Goal: Task Accomplishment & Management: Manage account settings

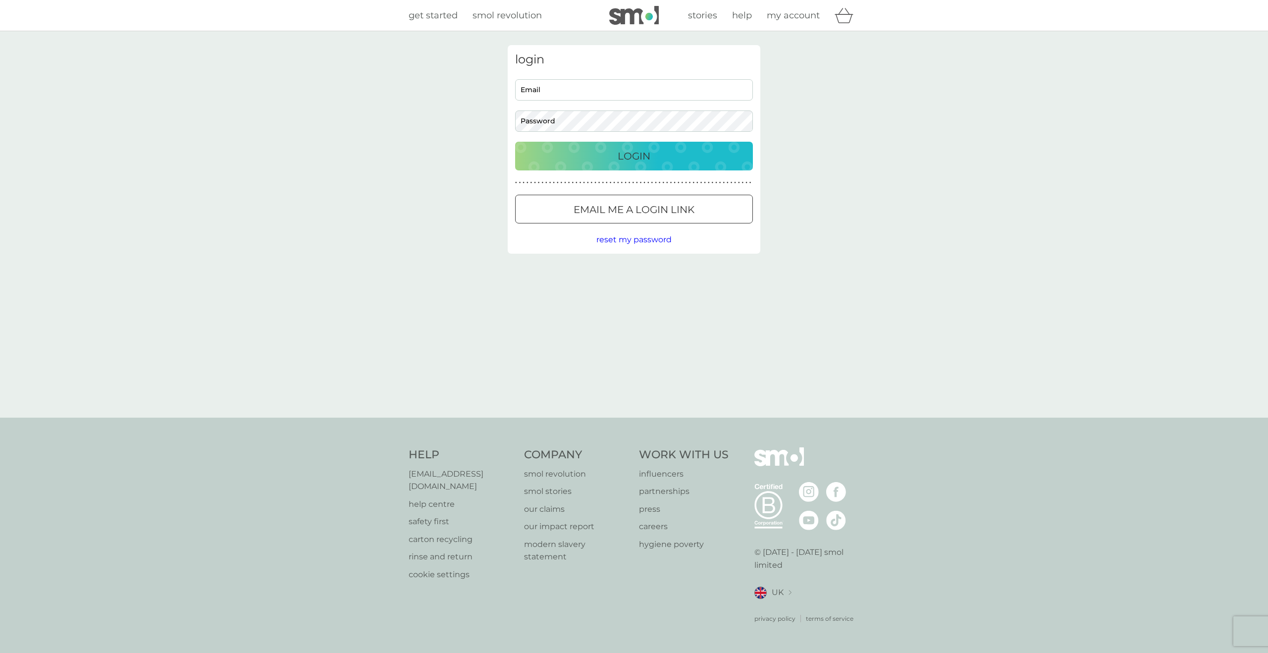
type input "Kayleee.mcdowell@yahoo.co.uk"
click at [576, 154] on div "Login" at bounding box center [634, 156] width 218 height 16
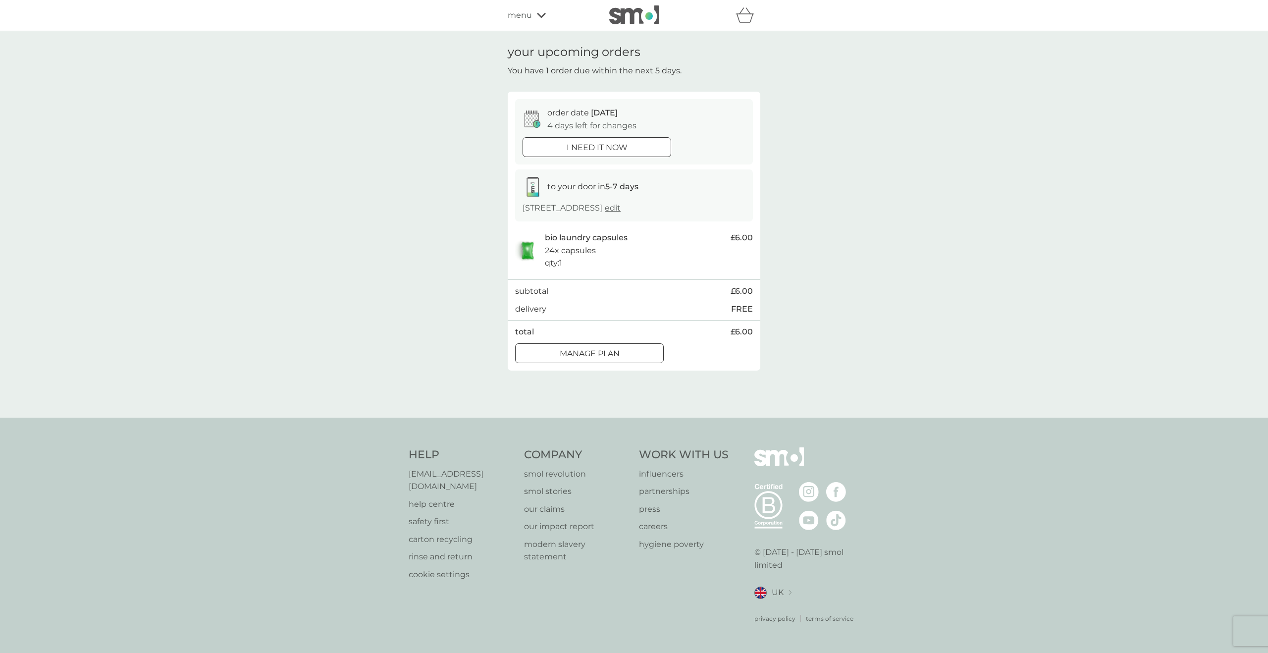
click at [524, 9] on span "menu" at bounding box center [520, 15] width 24 height 13
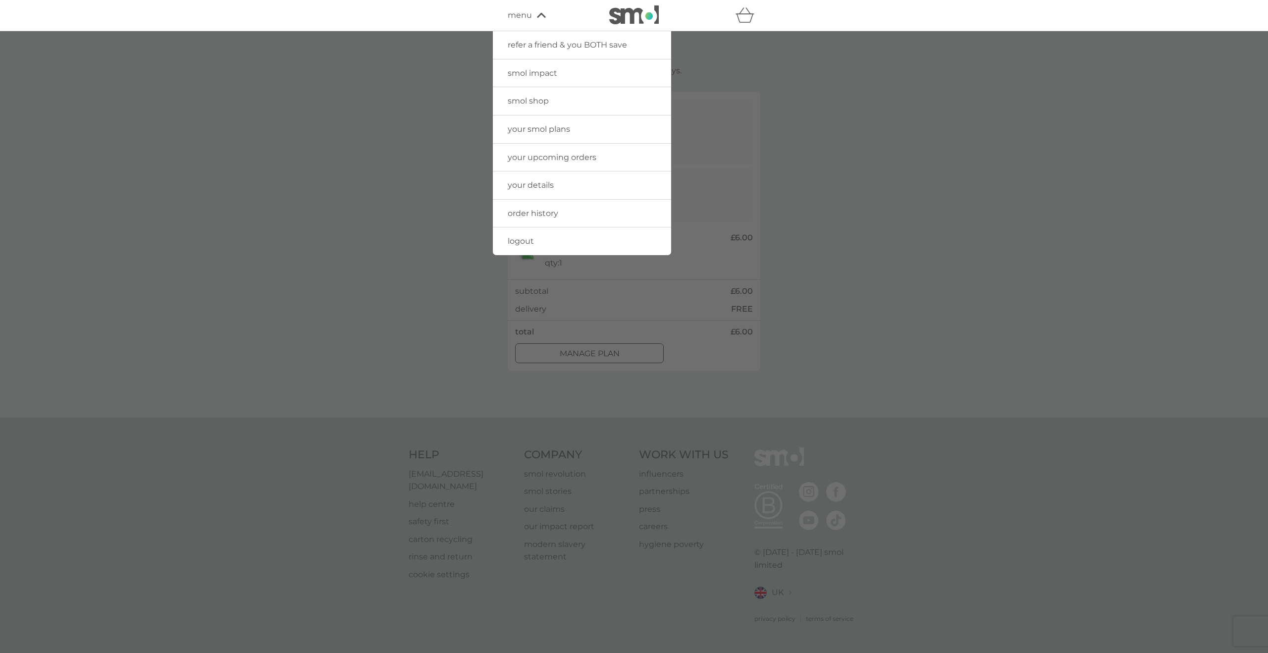
click at [536, 212] on span "order history" at bounding box center [533, 212] width 51 height 9
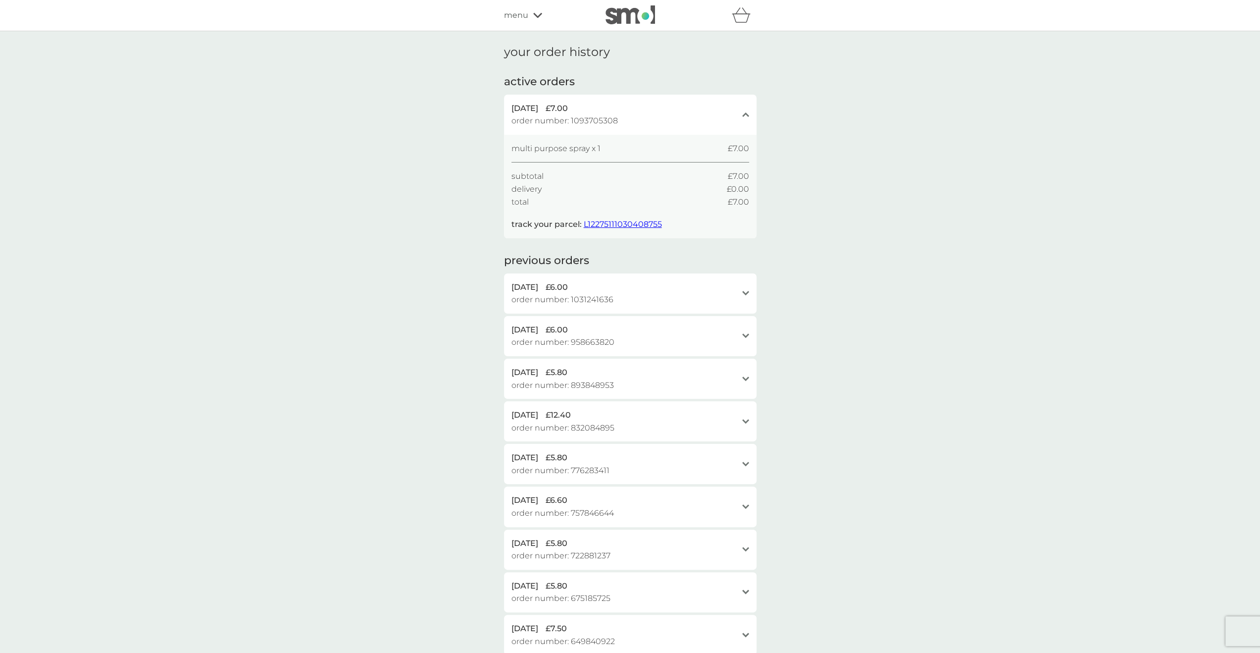
click at [510, 22] on div "refer a friend & you BOTH save smol impact smol shop your smol plans your upcom…" at bounding box center [630, 15] width 253 height 20
click at [514, 15] on span "menu" at bounding box center [516, 15] width 24 height 13
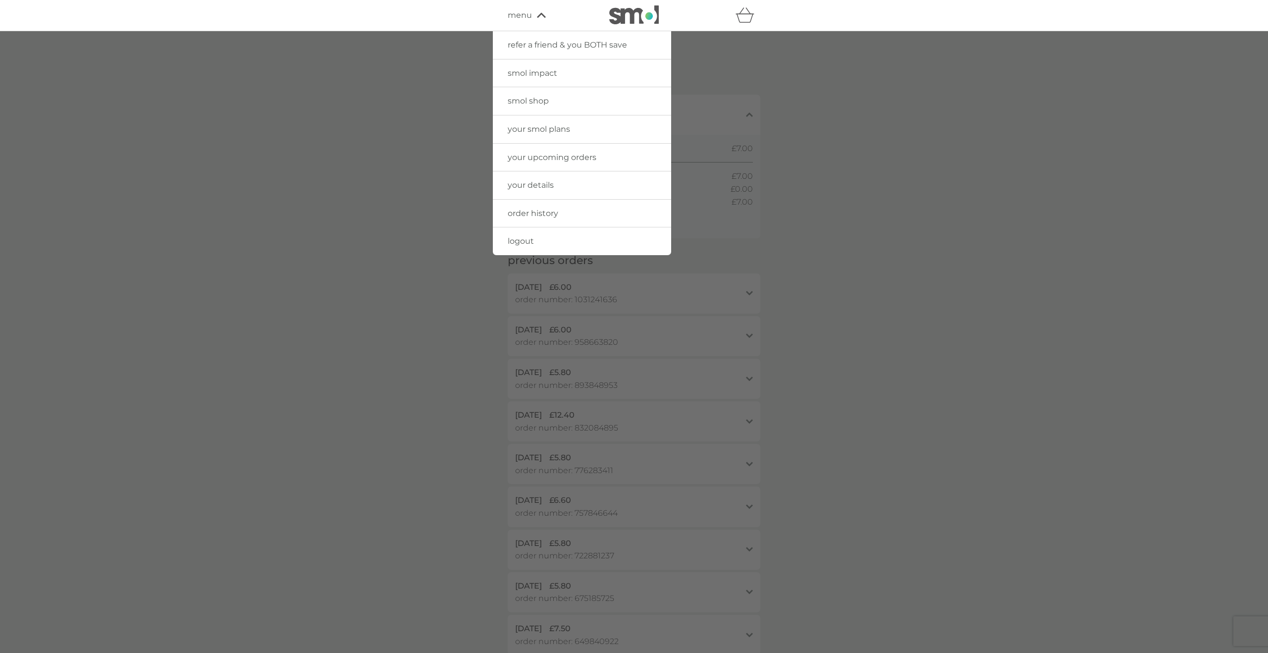
click at [530, 127] on span "your smol plans" at bounding box center [539, 128] width 62 height 9
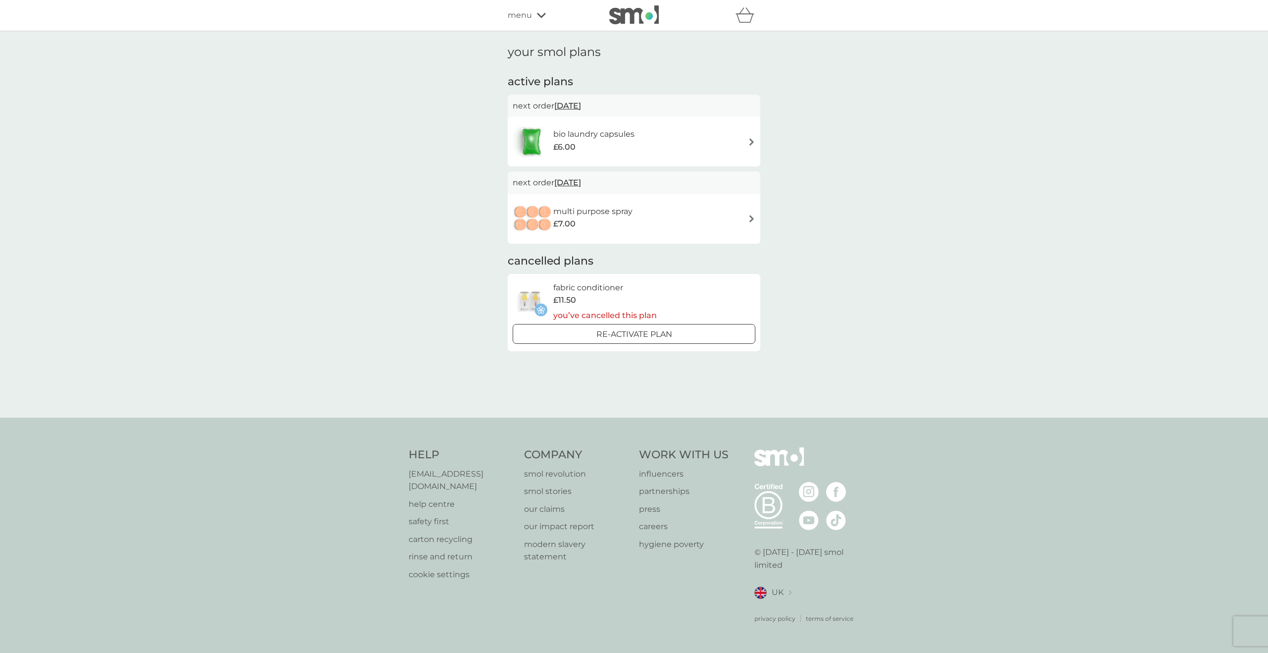
click at [749, 213] on div "multi purpose spray £7.00" at bounding box center [634, 219] width 243 height 35
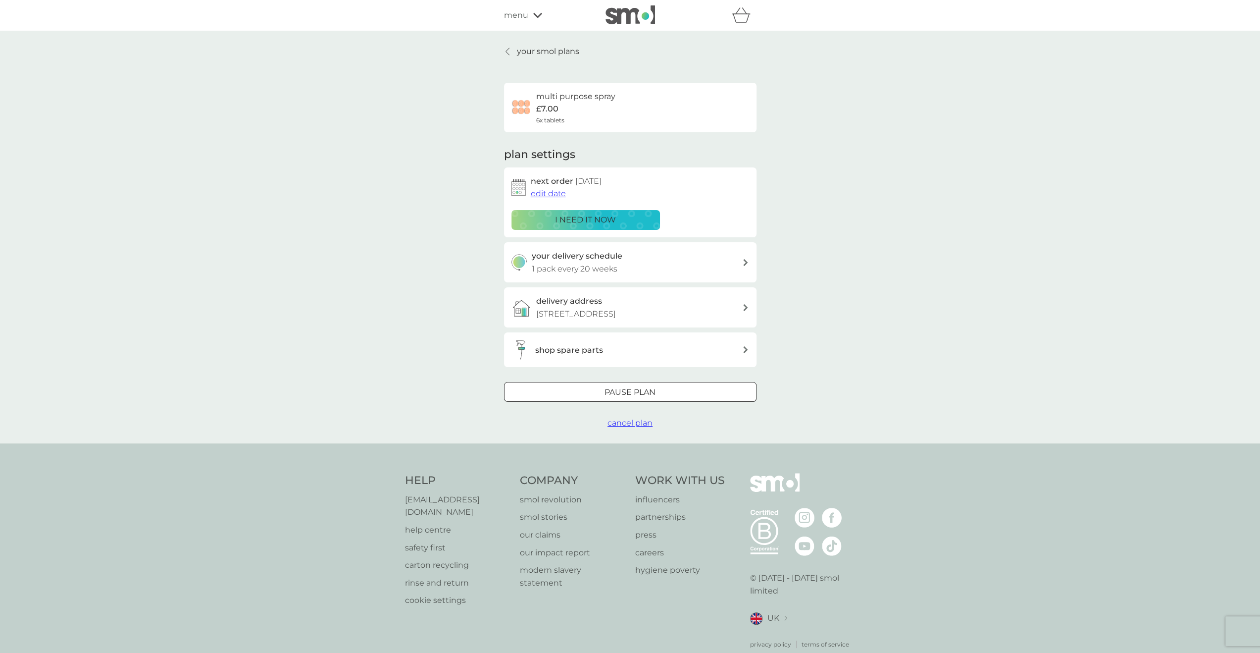
click at [595, 398] on div "Pause plan" at bounding box center [631, 392] width 252 height 13
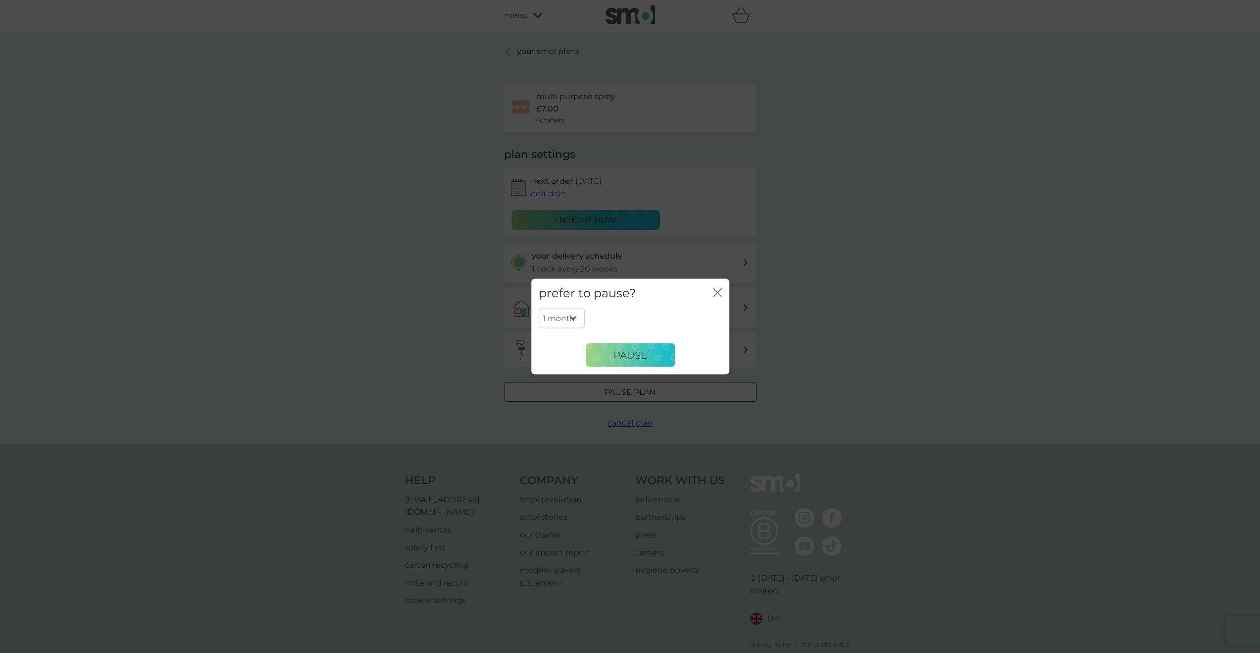
click at [556, 320] on select "1 month 2 months 3 months 4 months 5 months 6 months" at bounding box center [562, 318] width 46 height 21
select select "6"
click at [539, 308] on select "1 month 2 months 3 months 4 months 5 months 6 months" at bounding box center [562, 318] width 46 height 21
click at [628, 352] on span "Pause" at bounding box center [631, 355] width 34 height 12
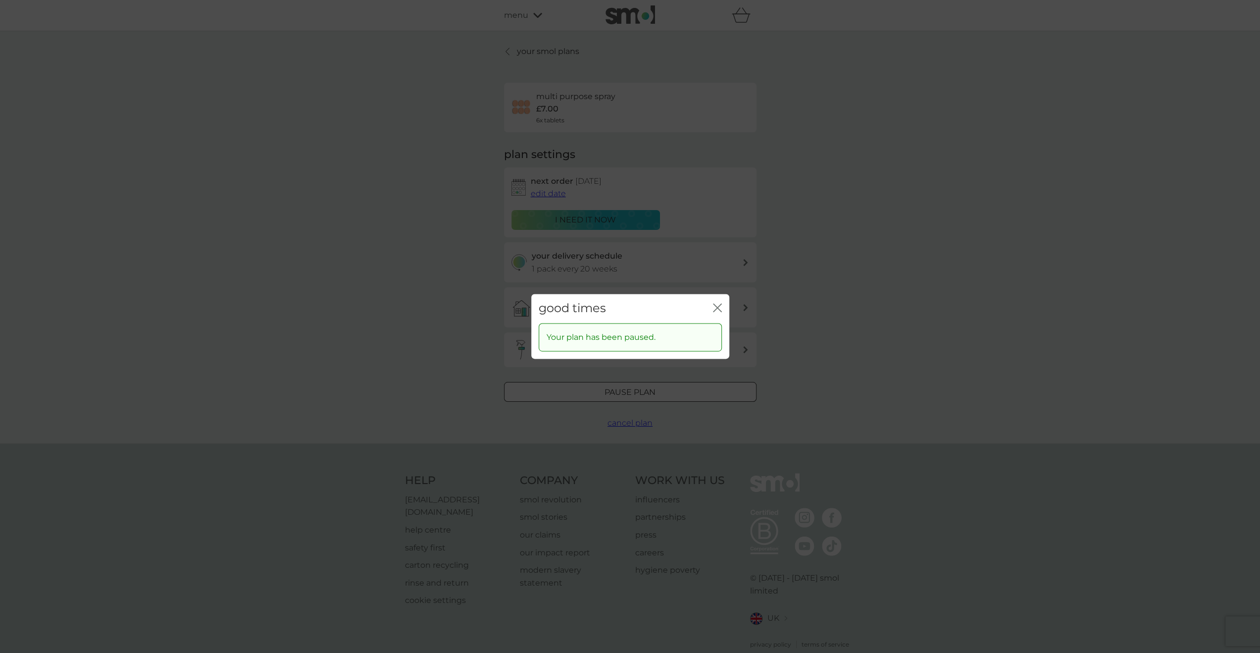
click at [716, 308] on icon "close" at bounding box center [716, 308] width 4 height 8
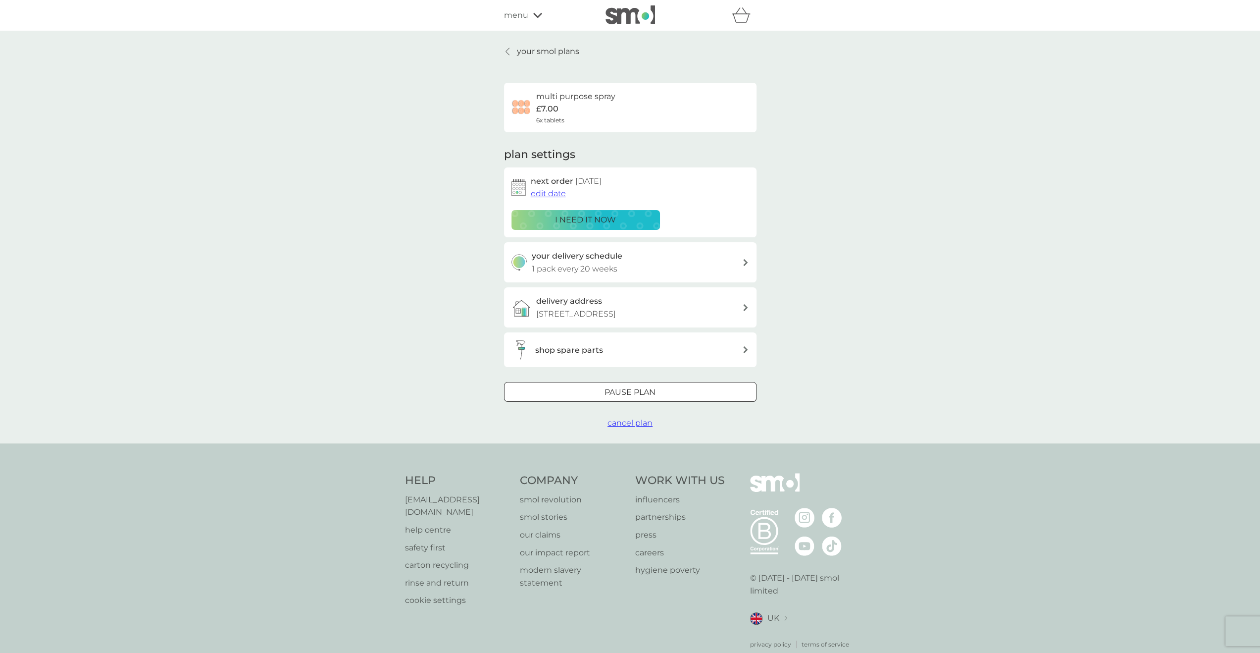
click at [516, 47] on link "your smol plans" at bounding box center [541, 51] width 75 height 13
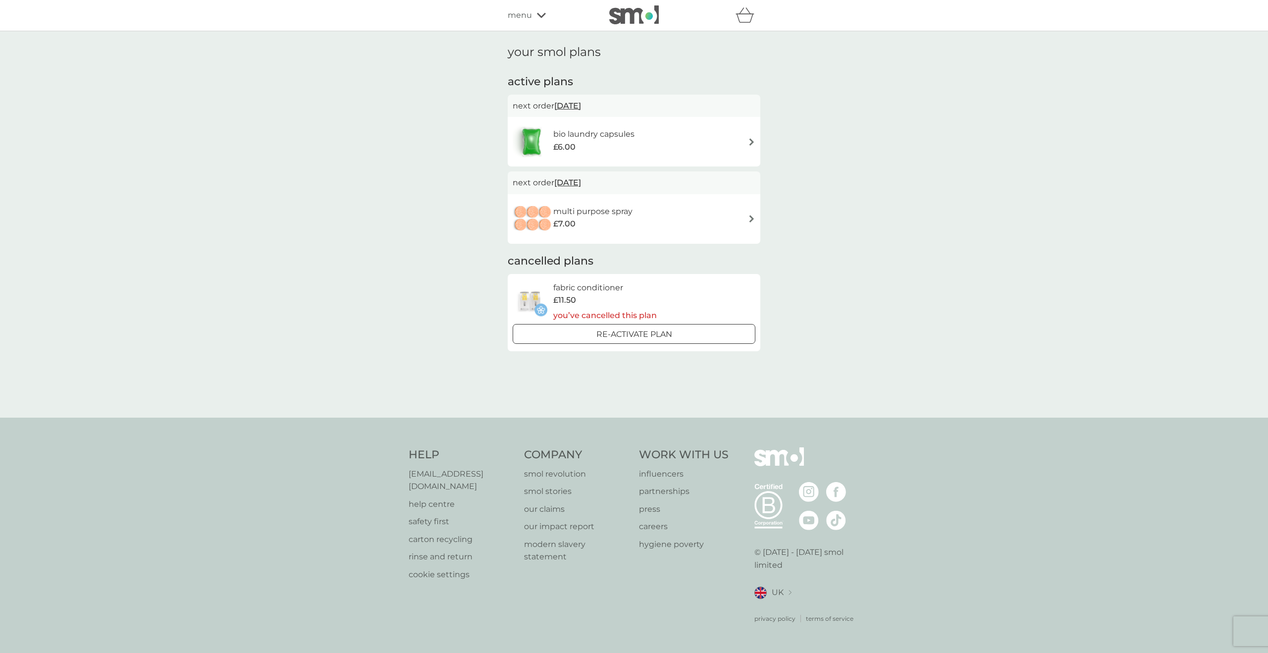
click at [518, 9] on span "menu" at bounding box center [520, 15] width 24 height 13
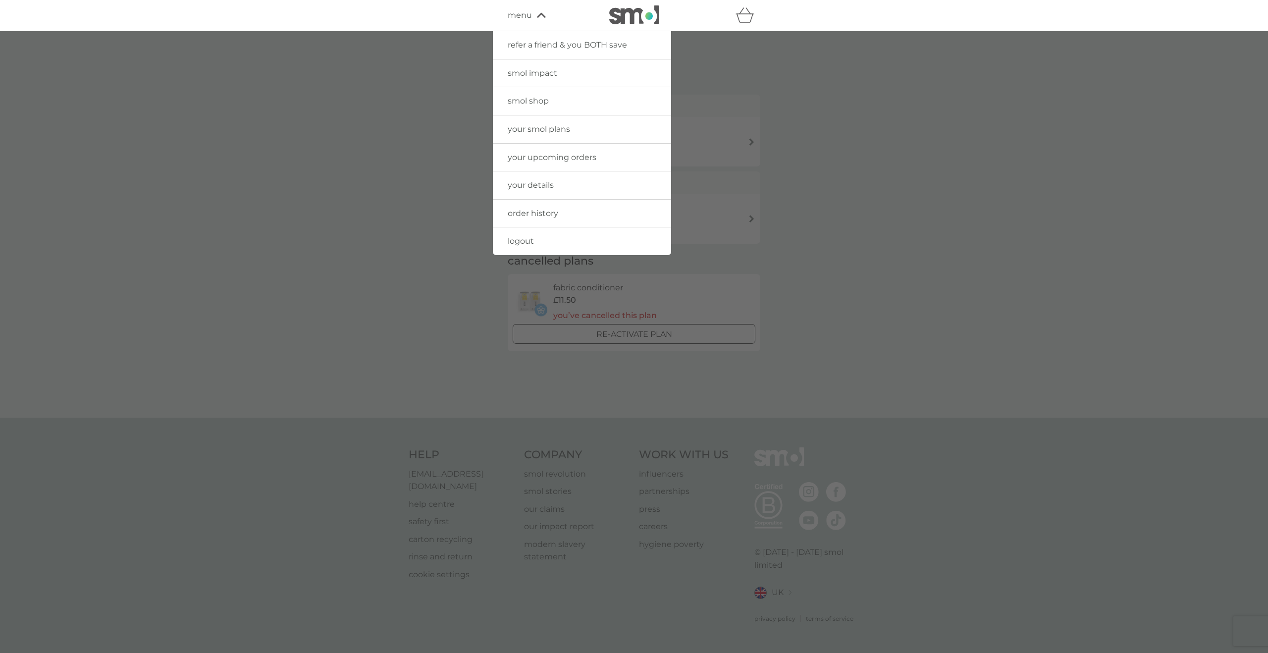
click at [527, 100] on span "smol shop" at bounding box center [528, 100] width 41 height 9
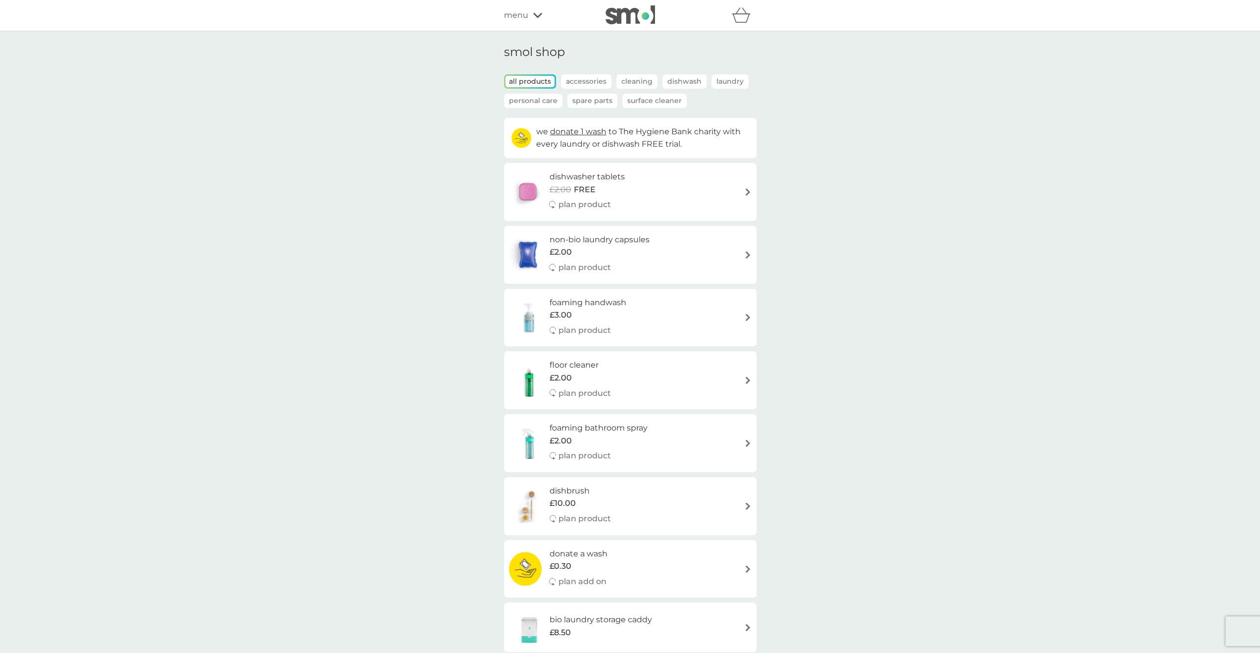
scroll to position [149, 0]
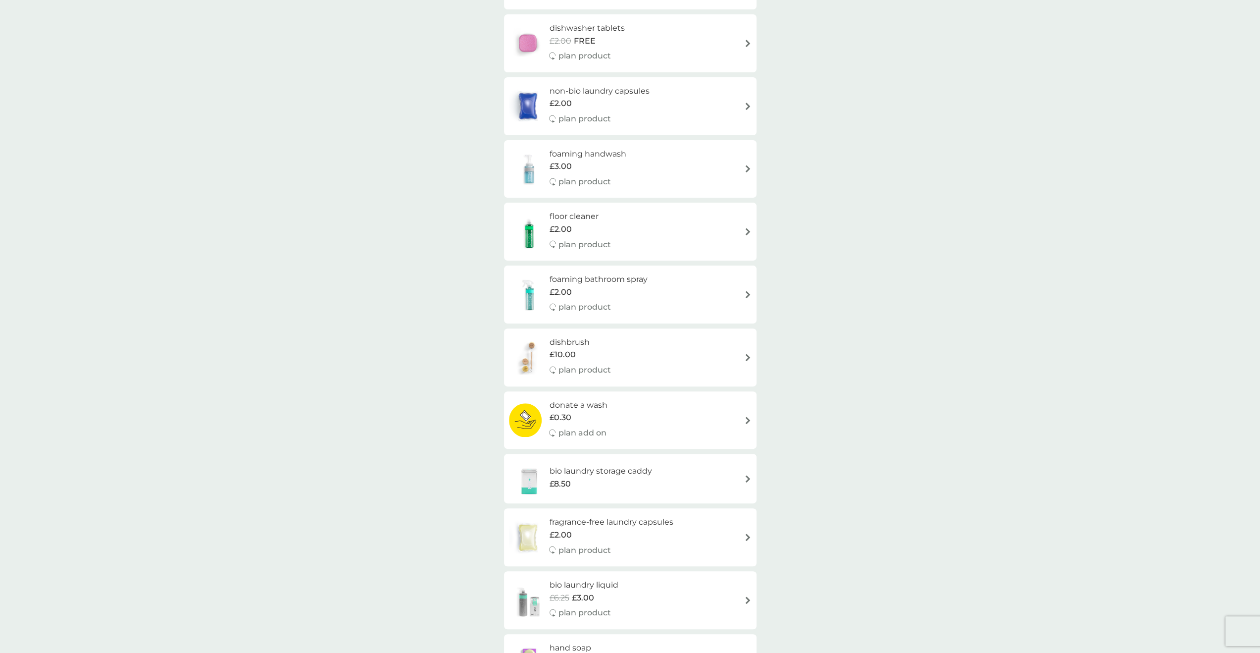
click at [565, 211] on h6 "floor cleaner" at bounding box center [580, 216] width 61 height 13
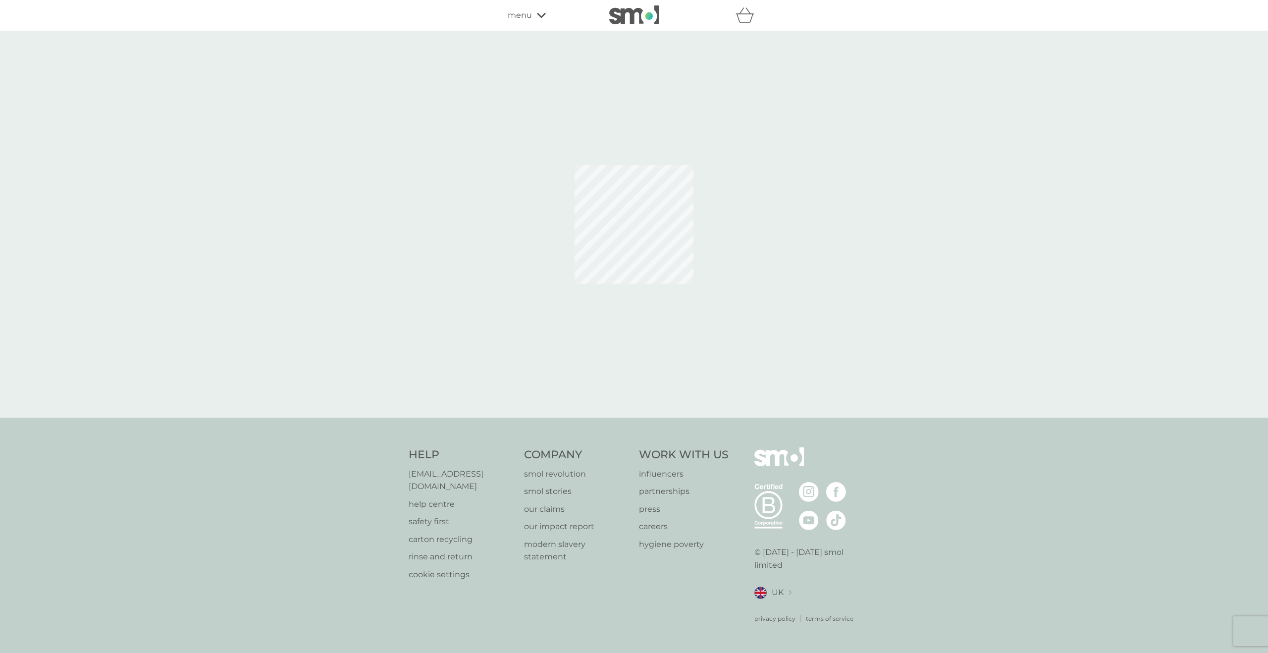
select select "84"
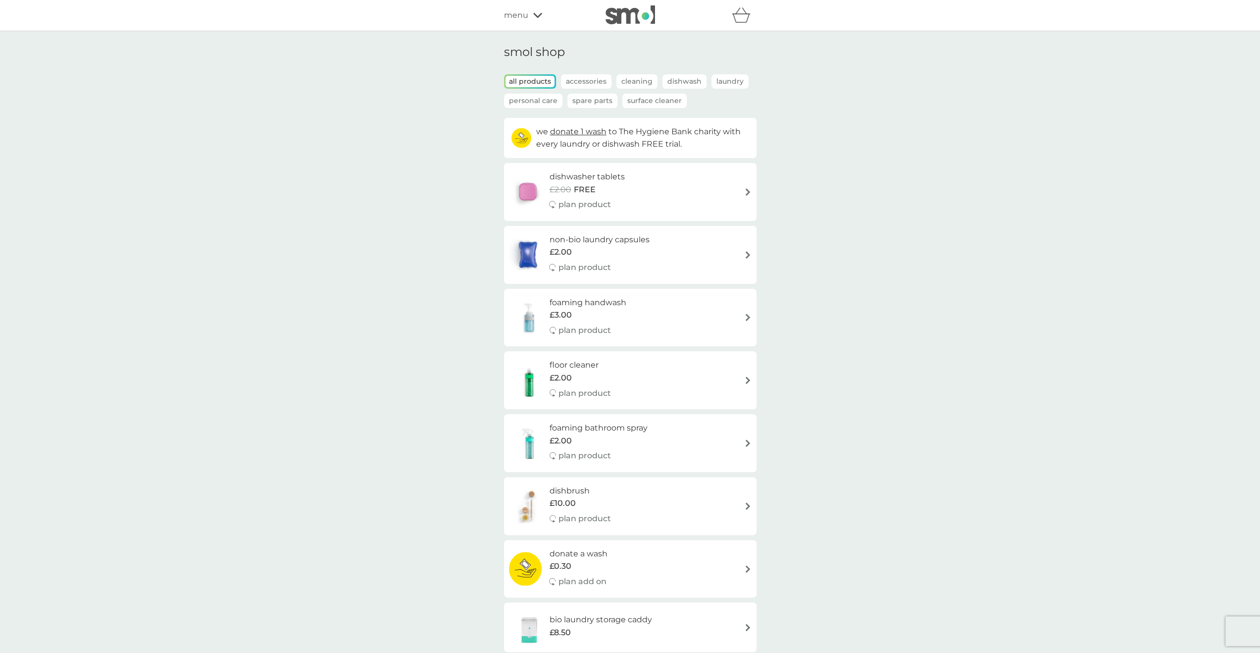
scroll to position [149, 0]
